Goal: Transaction & Acquisition: Book appointment/travel/reservation

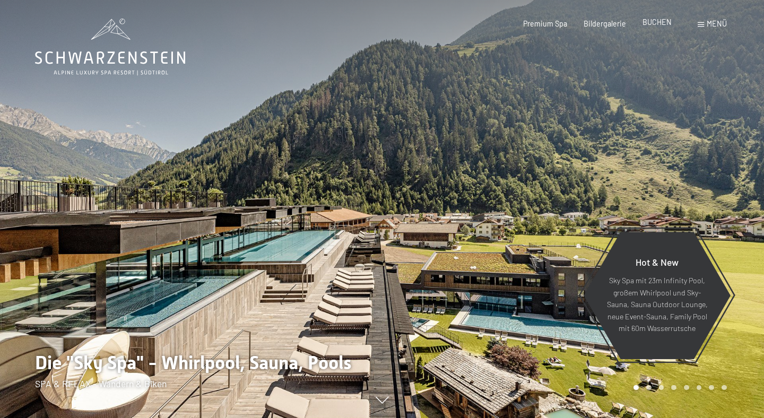
click at [654, 28] on div "Premium Spa Bildergalerie BUCHEN" at bounding box center [589, 24] width 198 height 11
click at [654, 25] on span "BUCHEN" at bounding box center [656, 21] width 29 height 9
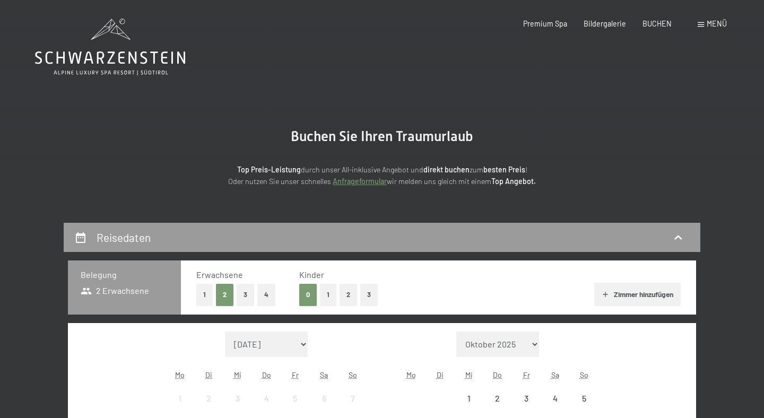
click at [654, 24] on span "BUCHEN" at bounding box center [656, 23] width 29 height 9
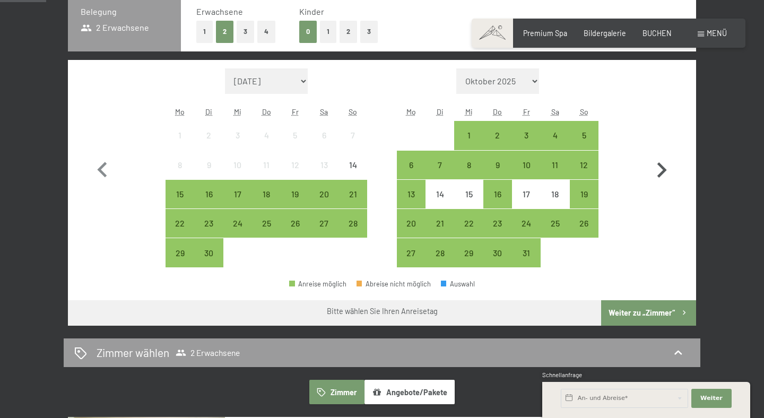
scroll to position [278, 0]
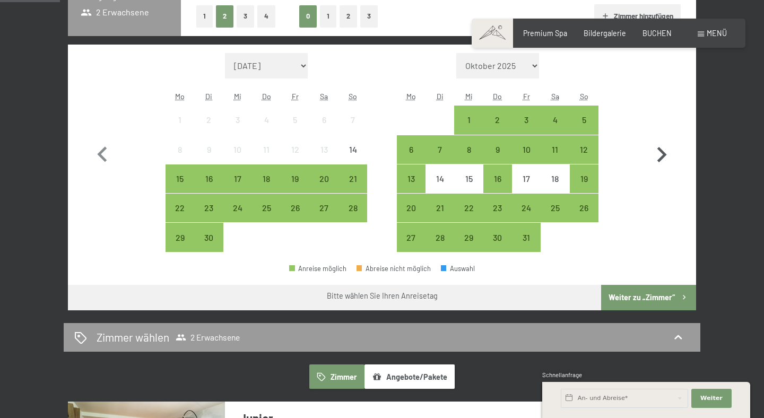
click at [661, 157] on icon "button" at bounding box center [662, 154] width 10 height 15
select select "2025-10-01"
select select "2025-11-01"
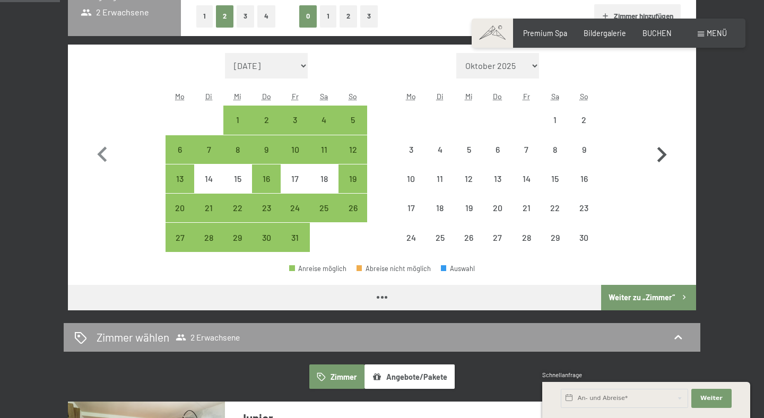
click at [661, 157] on icon "button" at bounding box center [662, 154] width 10 height 15
select select "2025-11-01"
select select "2025-12-01"
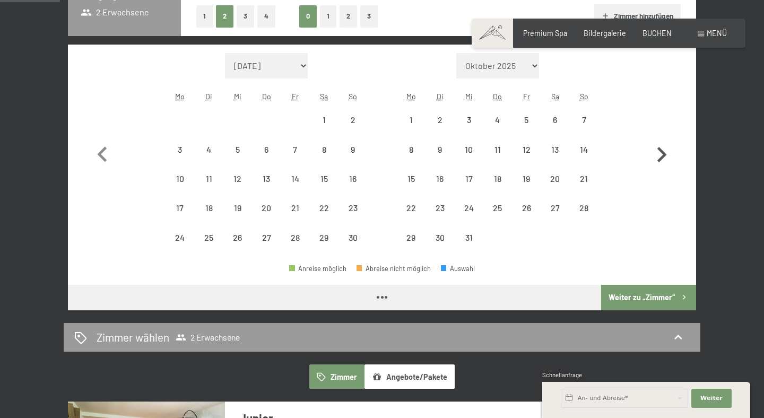
select select "2025-11-01"
select select "2025-12-01"
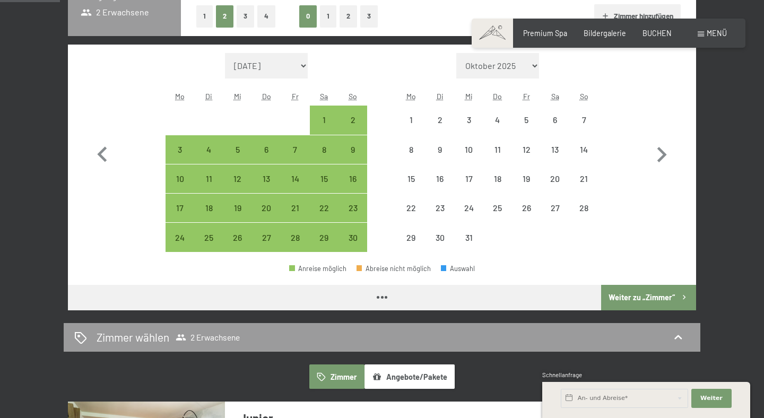
select select "2025-11-01"
select select "2025-12-01"
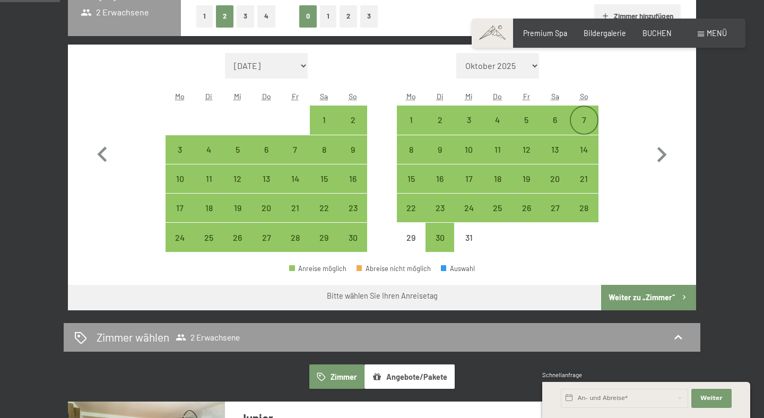
click at [589, 123] on div "7" at bounding box center [584, 129] width 27 height 27
select select "2025-11-01"
select select "2025-12-01"
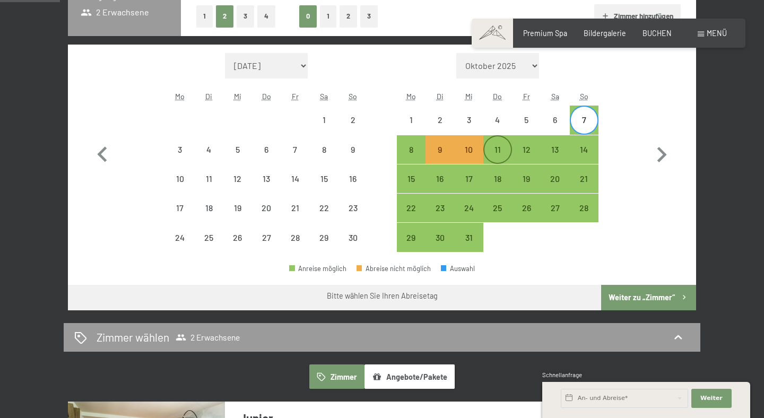
click at [493, 150] on div "11" at bounding box center [497, 158] width 27 height 27
select select "2025-11-01"
select select "2025-12-01"
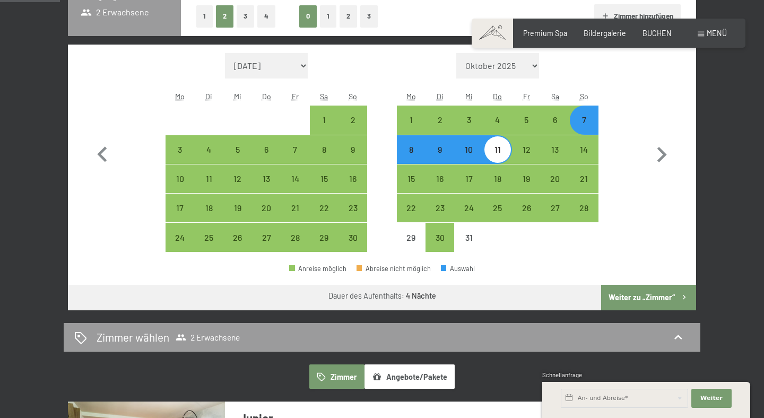
click at [620, 296] on button "Weiter zu „Zimmer“" at bounding box center [648, 297] width 95 height 25
select select "2025-11-01"
select select "2025-12-01"
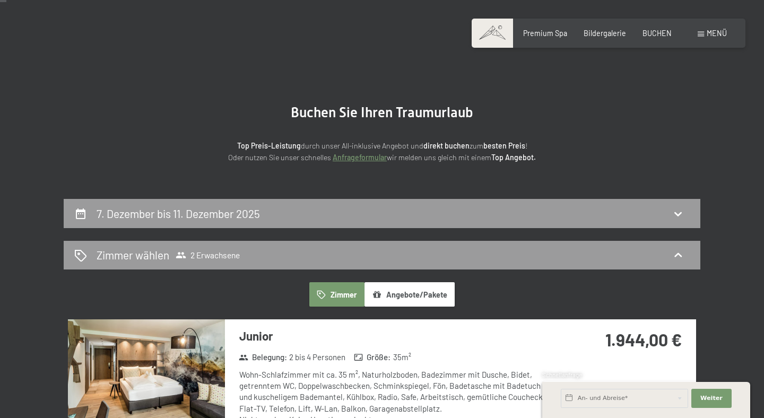
scroll to position [0, 0]
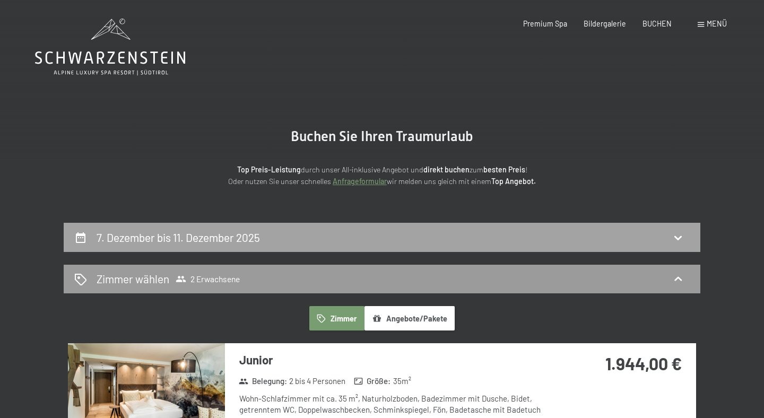
click at [651, 233] on div "7. Dezember bis 11. Dezember 2025" at bounding box center [381, 237] width 615 height 15
select select "2025-11-01"
select select "2025-12-01"
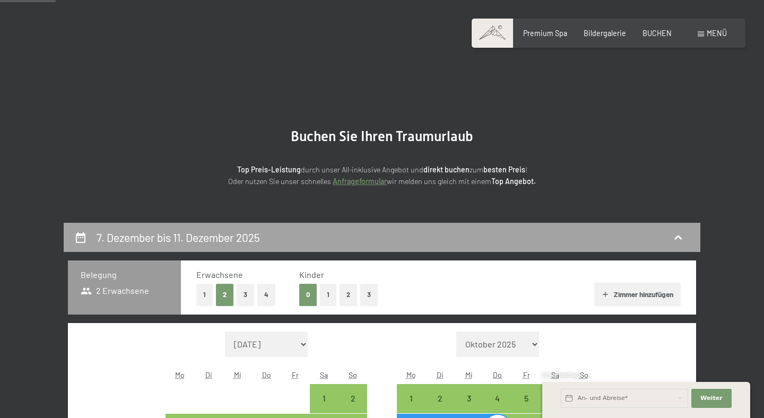
scroll to position [223, 0]
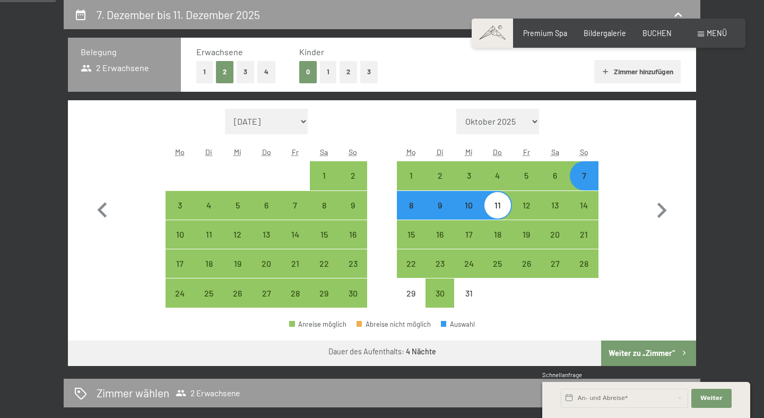
click at [419, 201] on div "8" at bounding box center [411, 214] width 27 height 27
select select "2025-11-01"
select select "2025-12-01"
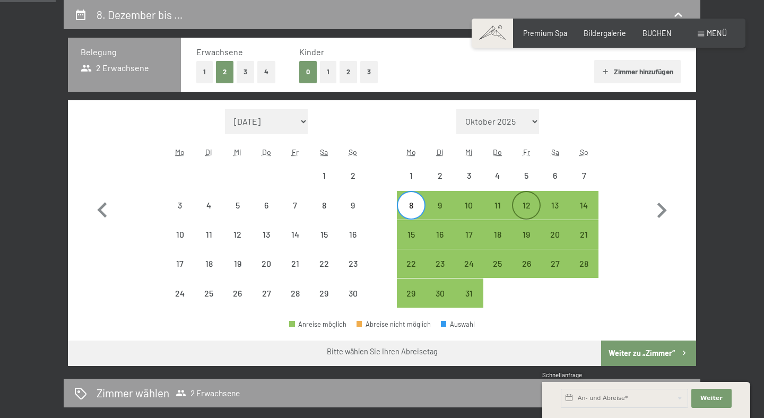
click at [524, 203] on div "12" at bounding box center [526, 214] width 27 height 27
select select "2025-11-01"
select select "2025-12-01"
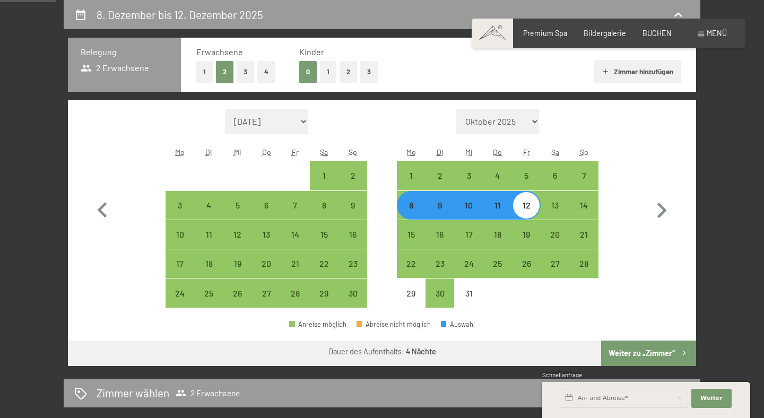
click at [638, 346] on button "Weiter zu „Zimmer“" at bounding box center [648, 352] width 95 height 25
select select "2025-11-01"
select select "2025-12-01"
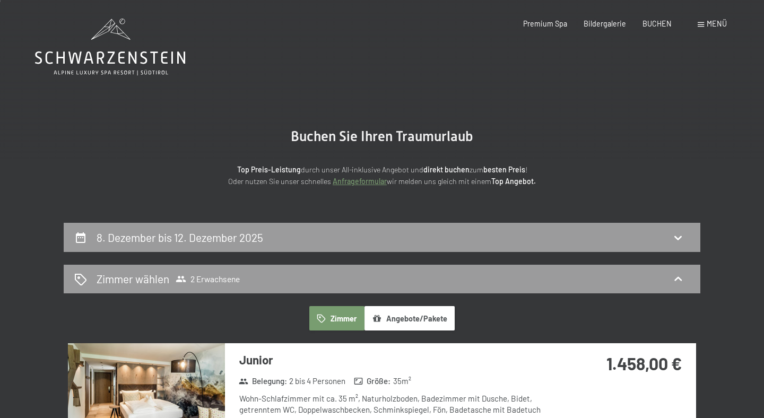
scroll to position [4, 0]
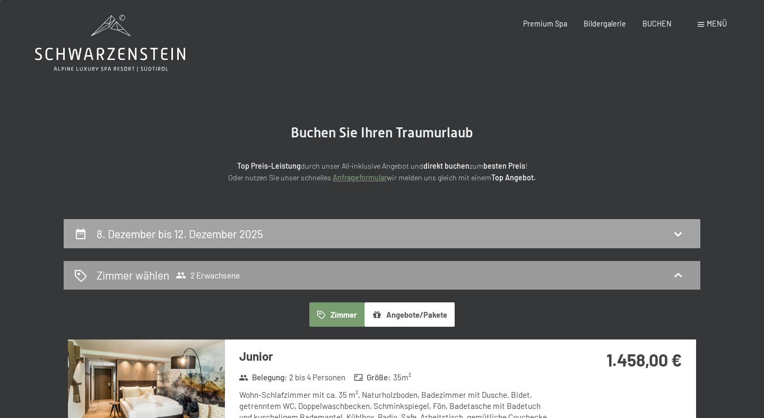
click at [677, 232] on icon at bounding box center [677, 233] width 13 height 13
select select "2025-11-01"
select select "2025-12-01"
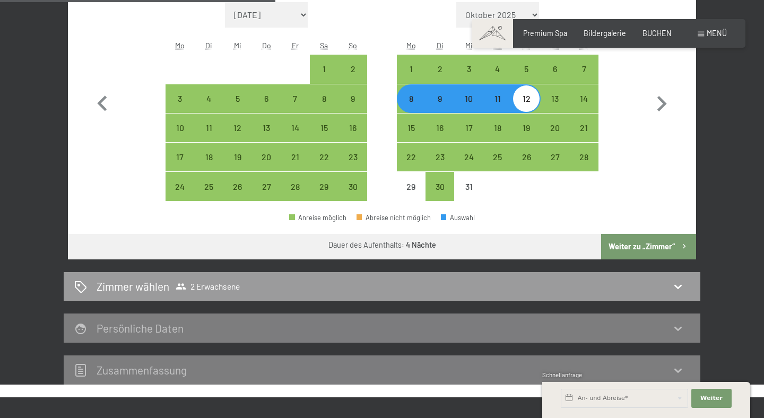
scroll to position [464, 0]
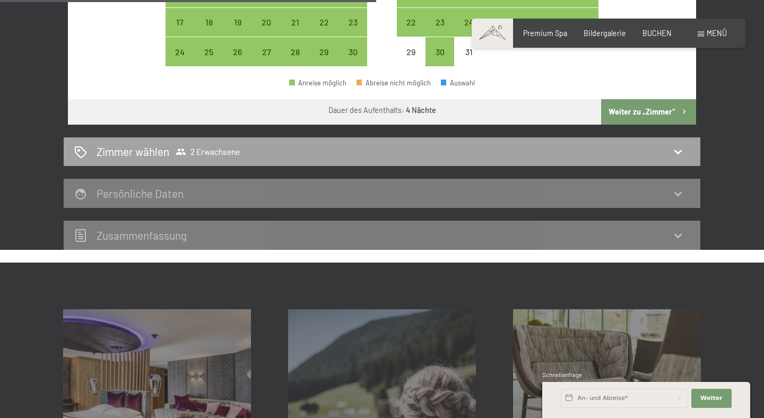
click at [674, 160] on div "Zimmer wählen 2 Erwachsene" at bounding box center [382, 151] width 636 height 29
select select "2025-11-01"
select select "2025-12-01"
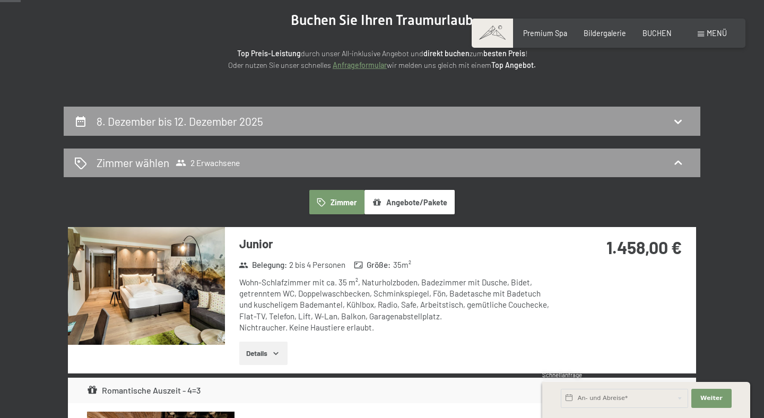
scroll to position [57, 0]
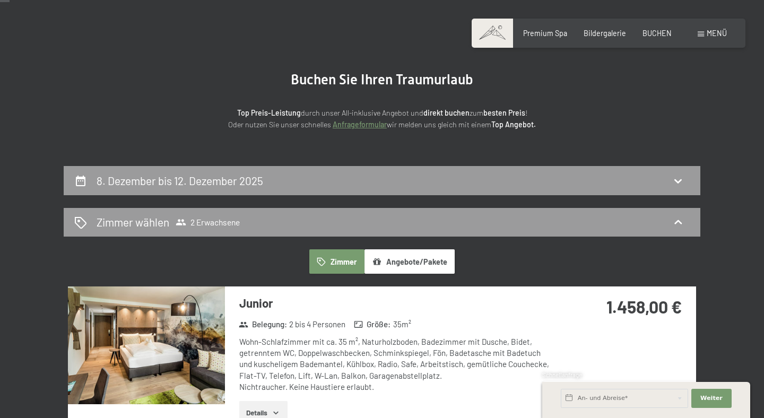
click at [412, 258] on button "Angebote/Pakete" at bounding box center [409, 261] width 90 height 24
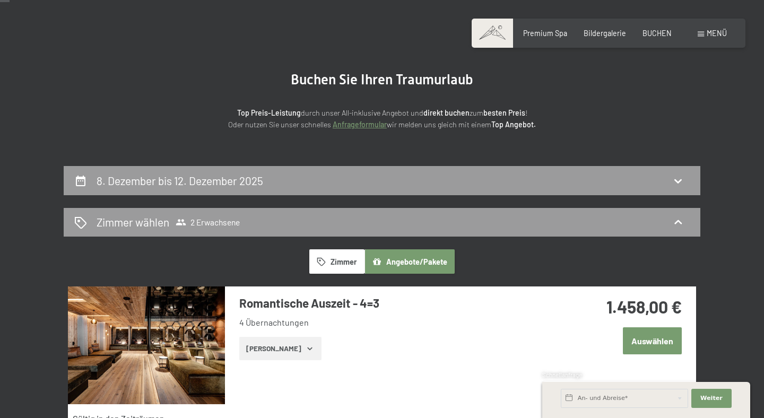
click at [333, 260] on button "Zimmer" at bounding box center [336, 261] width 55 height 24
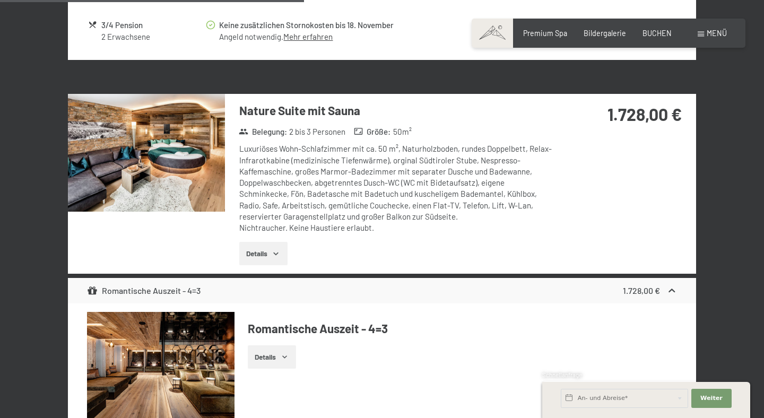
scroll to position [1539, 0]
